Goal: Task Accomplishment & Management: Manage account settings

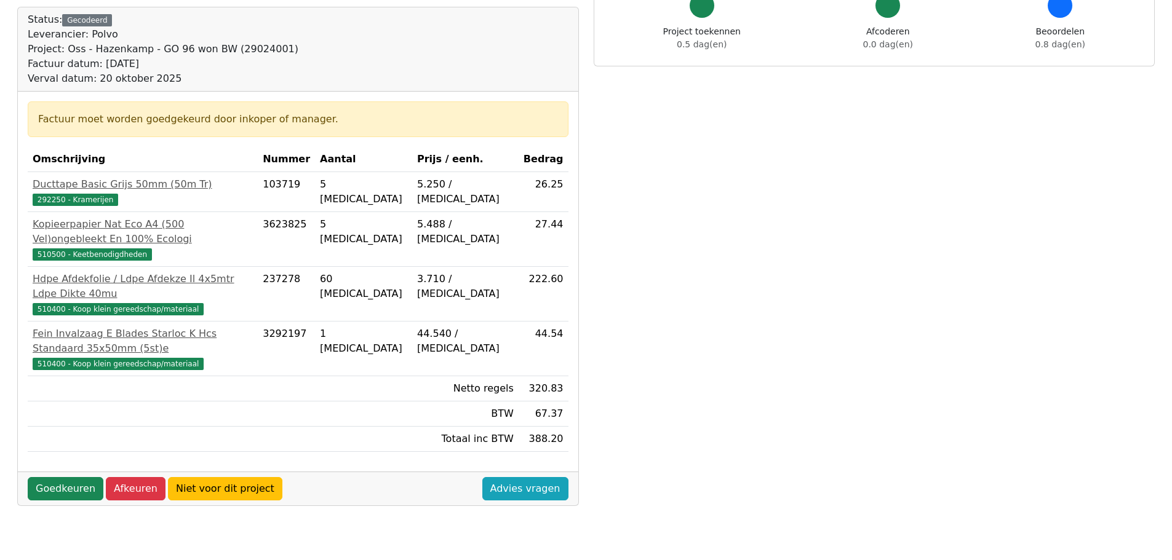
scroll to position [123, 0]
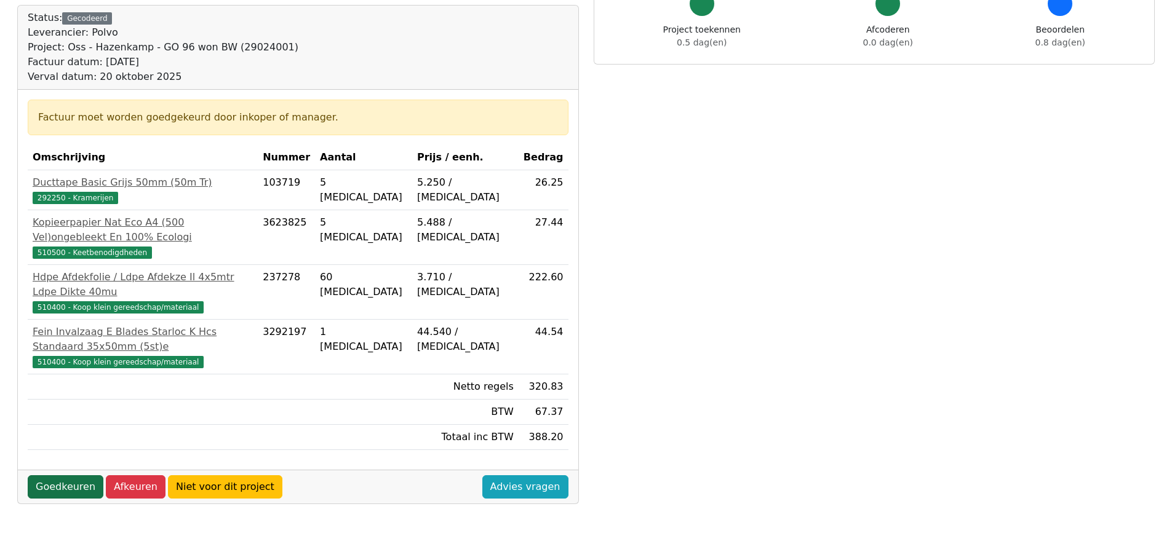
click at [57, 475] on link "Goedkeuren" at bounding box center [66, 486] width 76 height 23
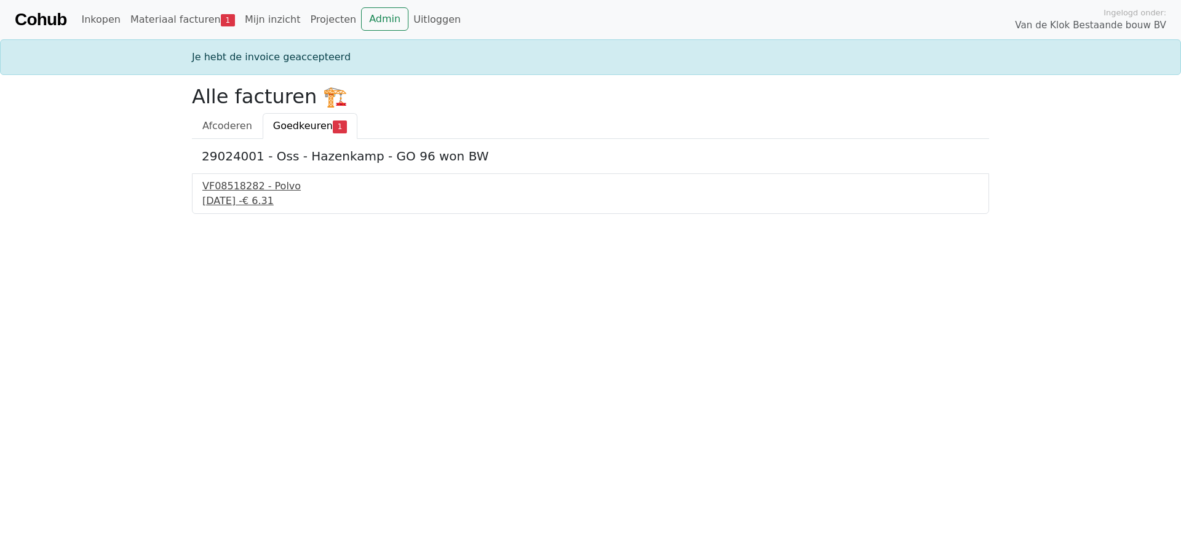
click at [255, 199] on div "29 september 2025 - € 6.31" at bounding box center [590, 201] width 776 height 15
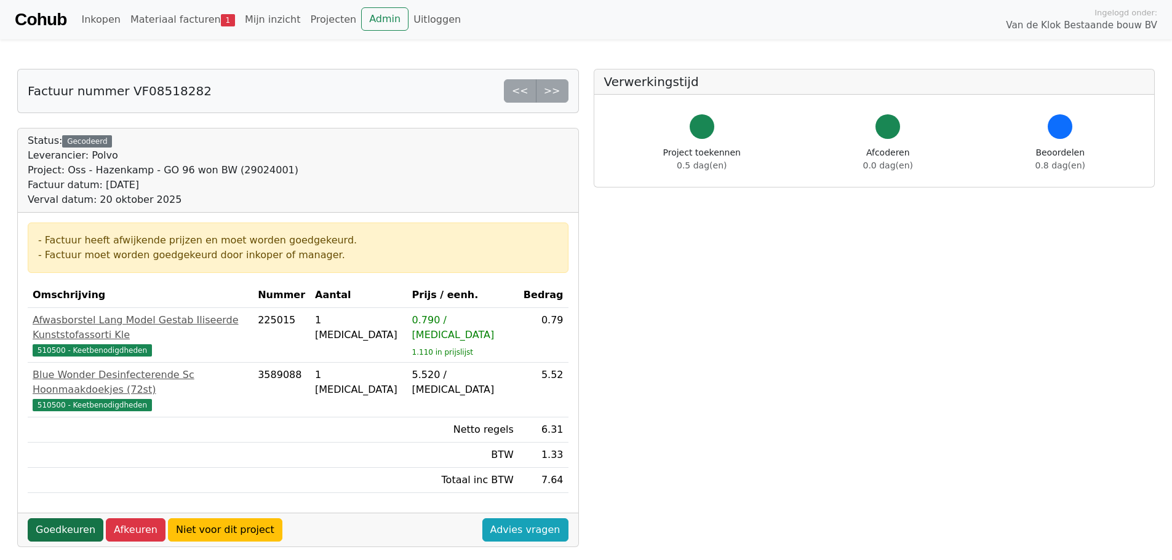
click at [74, 518] on link "Goedkeuren" at bounding box center [66, 529] width 76 height 23
